Goal: Submit feedback/report problem: Submit feedback/report problem

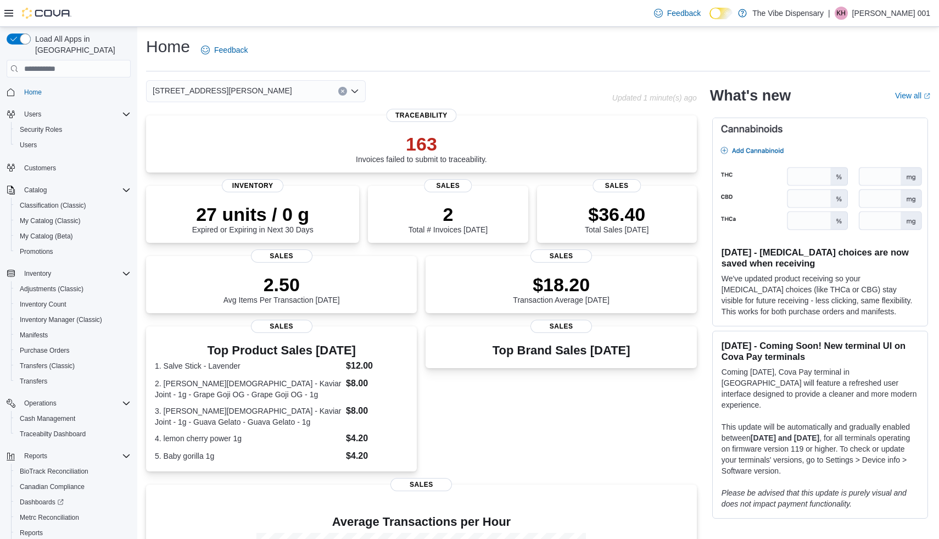
click at [899, 42] on div "Home Feedback" at bounding box center [538, 50] width 784 height 29
click at [876, 38] on div "Home Feedback" at bounding box center [538, 50] width 784 height 29
